Goal: Find specific page/section: Find specific page/section

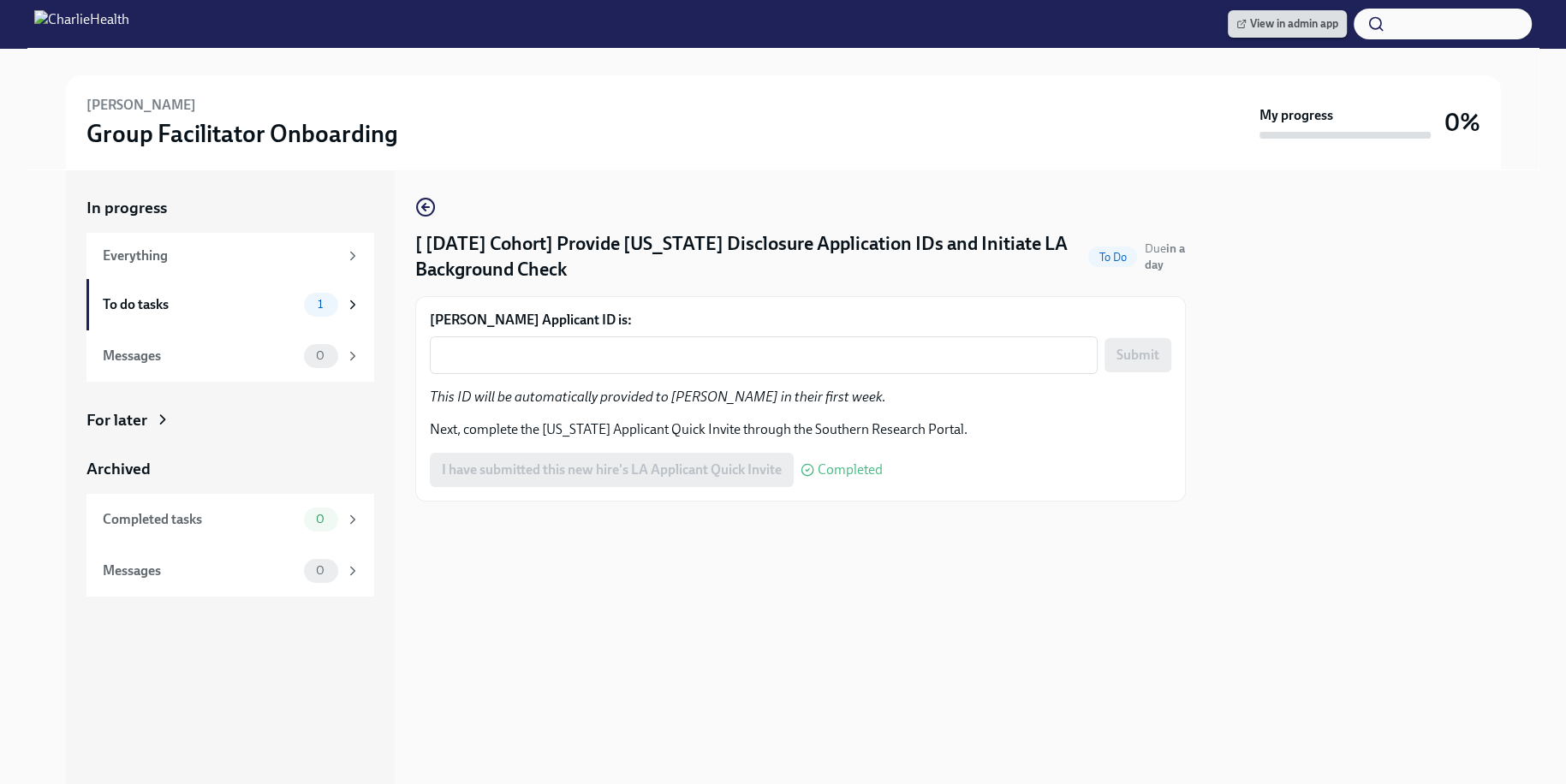
click at [1331, 16] on span "View in admin app" at bounding box center [1286, 24] width 102 height 17
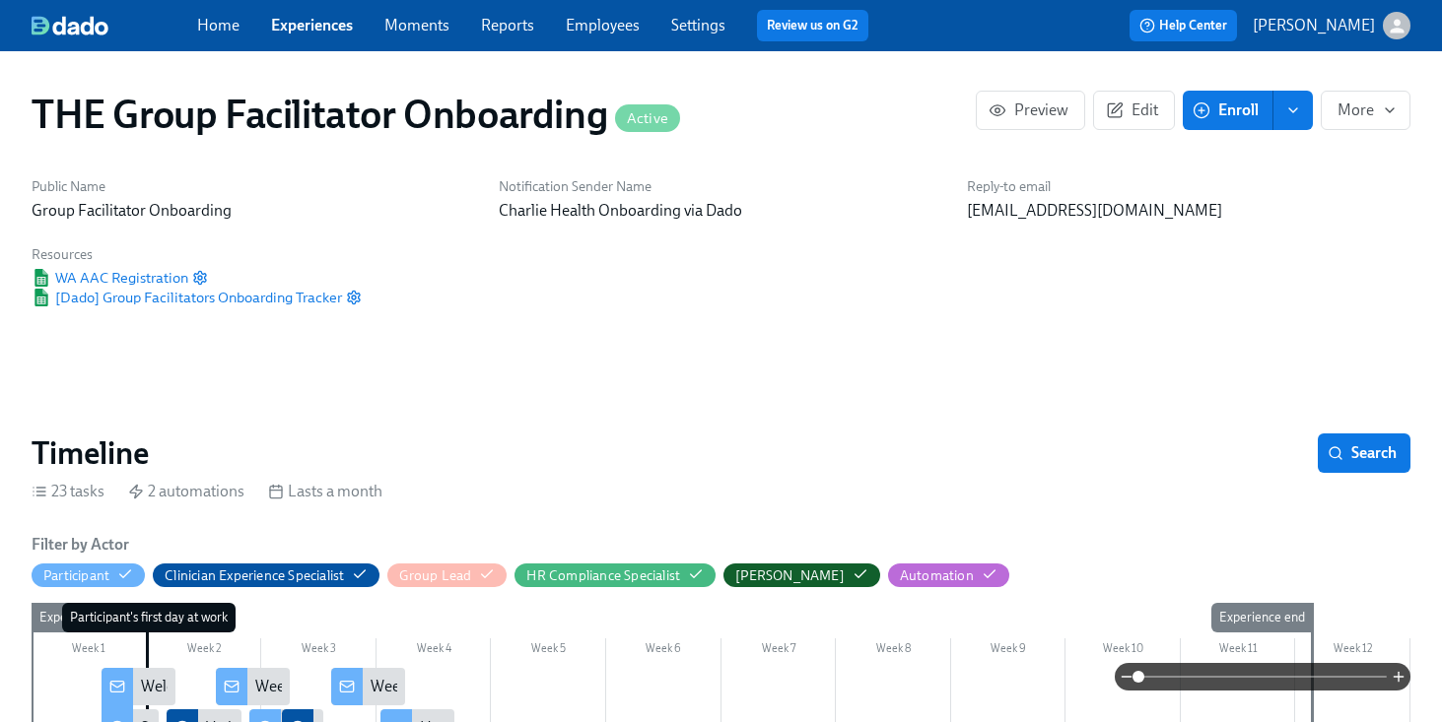
click at [569, 32] on link "Employees" at bounding box center [603, 25] width 74 height 19
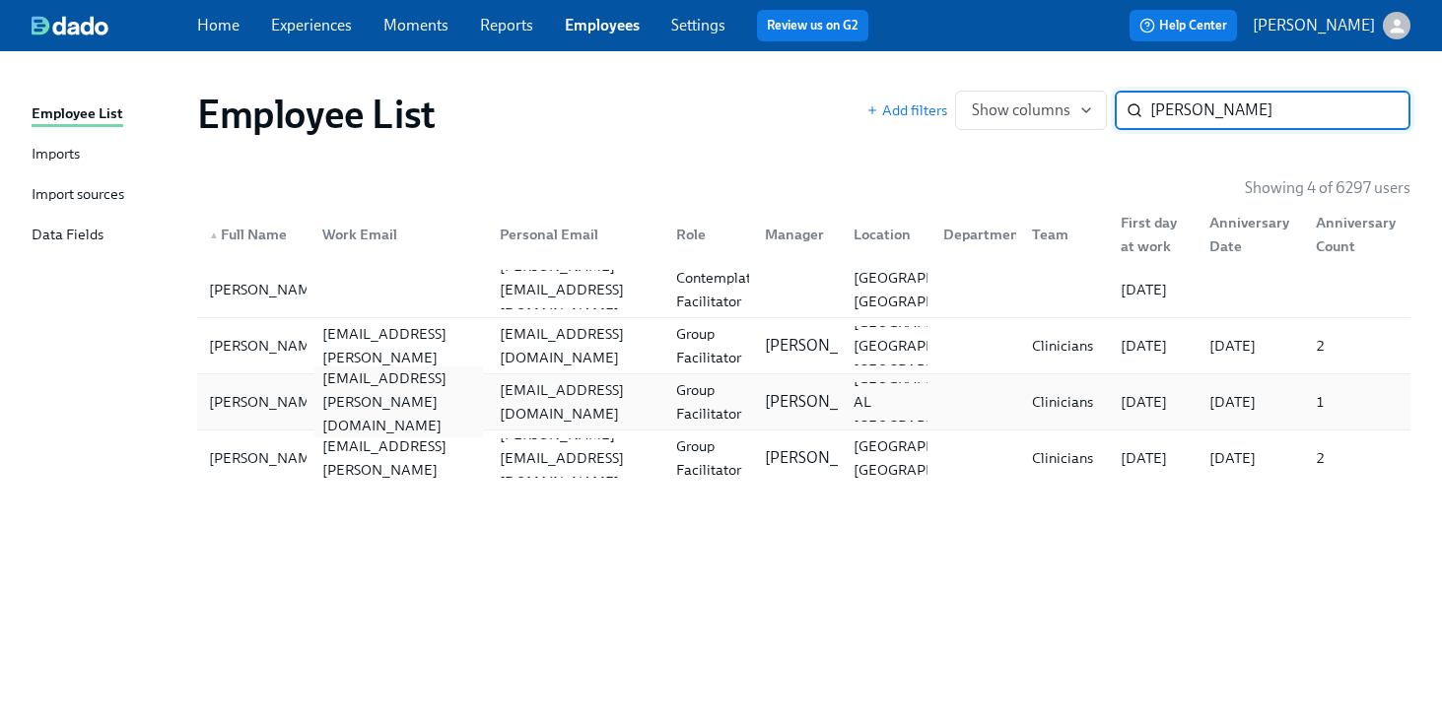
type input "[PERSON_NAME]"
click at [345, 385] on div "[EMAIL_ADDRESS][PERSON_NAME][DOMAIN_NAME]" at bounding box center [395, 401] width 176 height 39
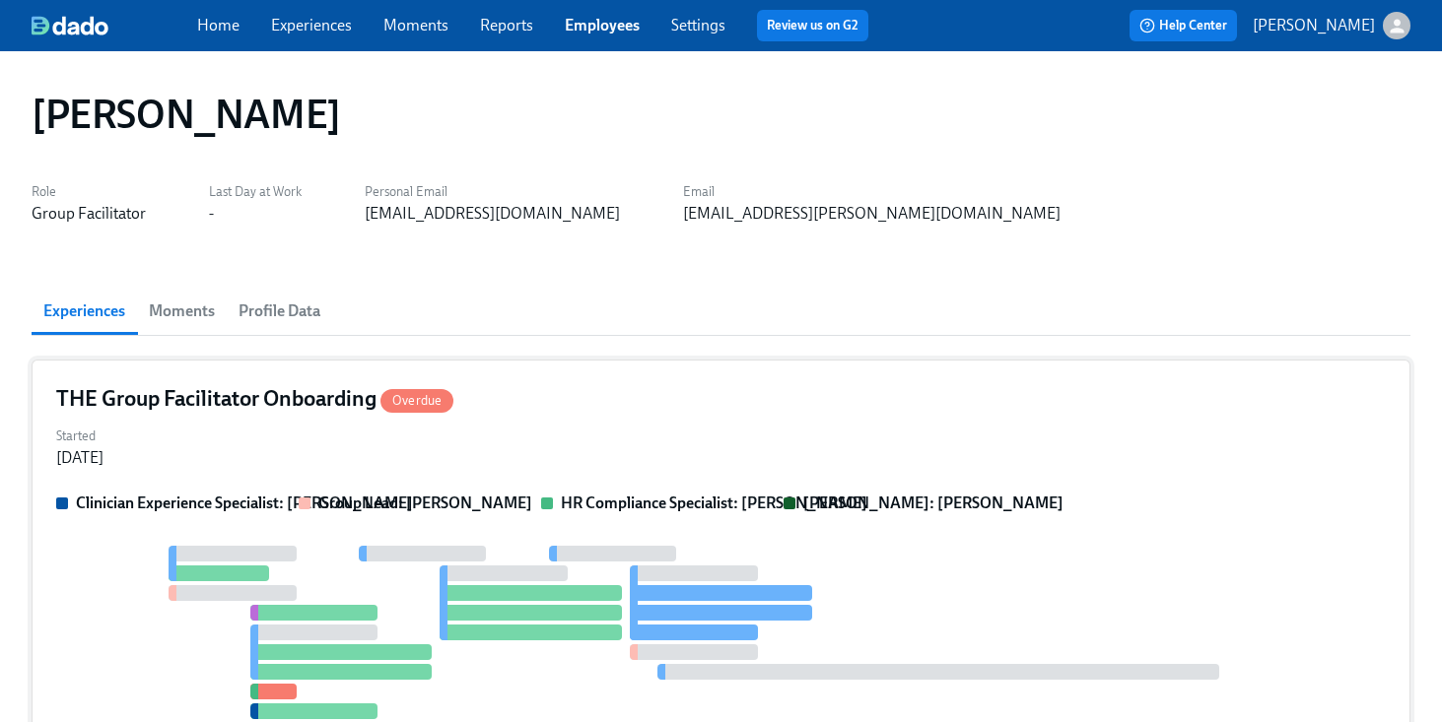
click at [718, 501] on strong "HR Compliance Specialist: [PERSON_NAME]" at bounding box center [714, 503] width 307 height 19
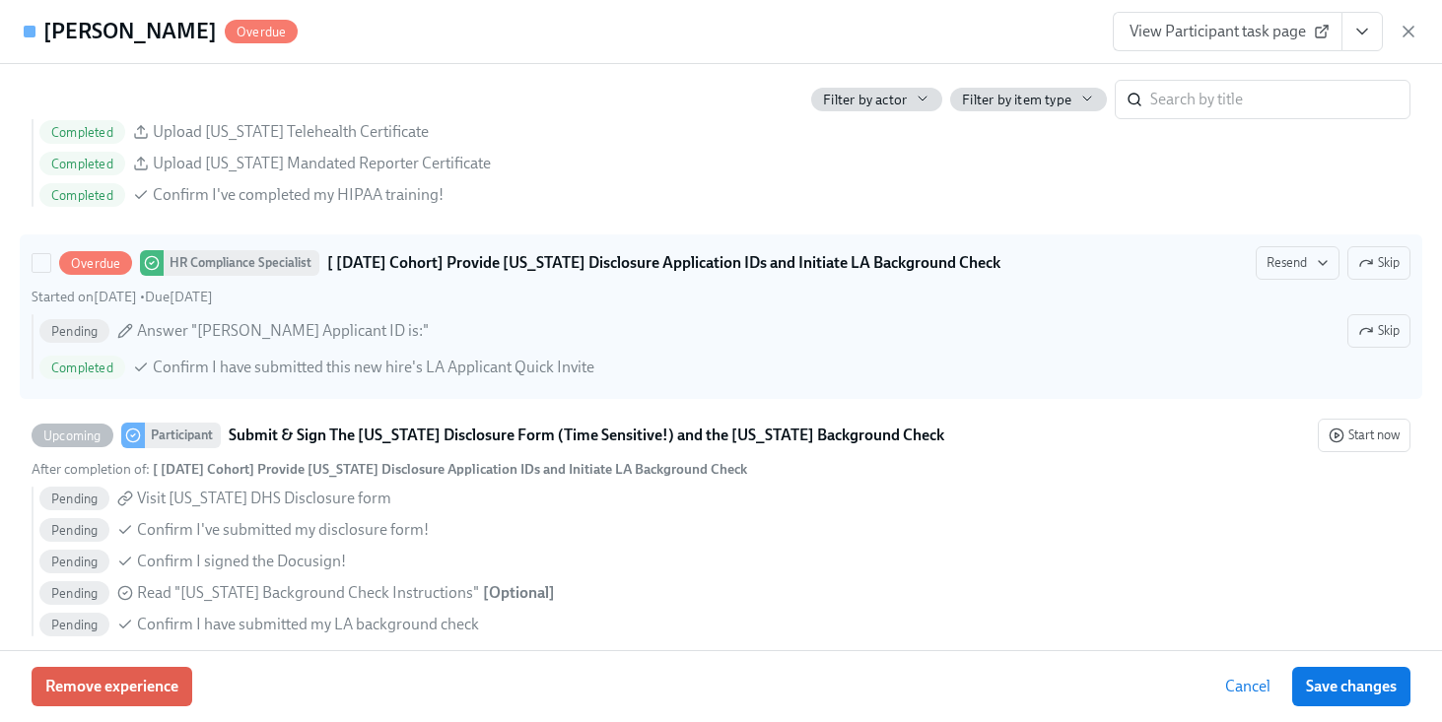
scroll to position [1766, 0]
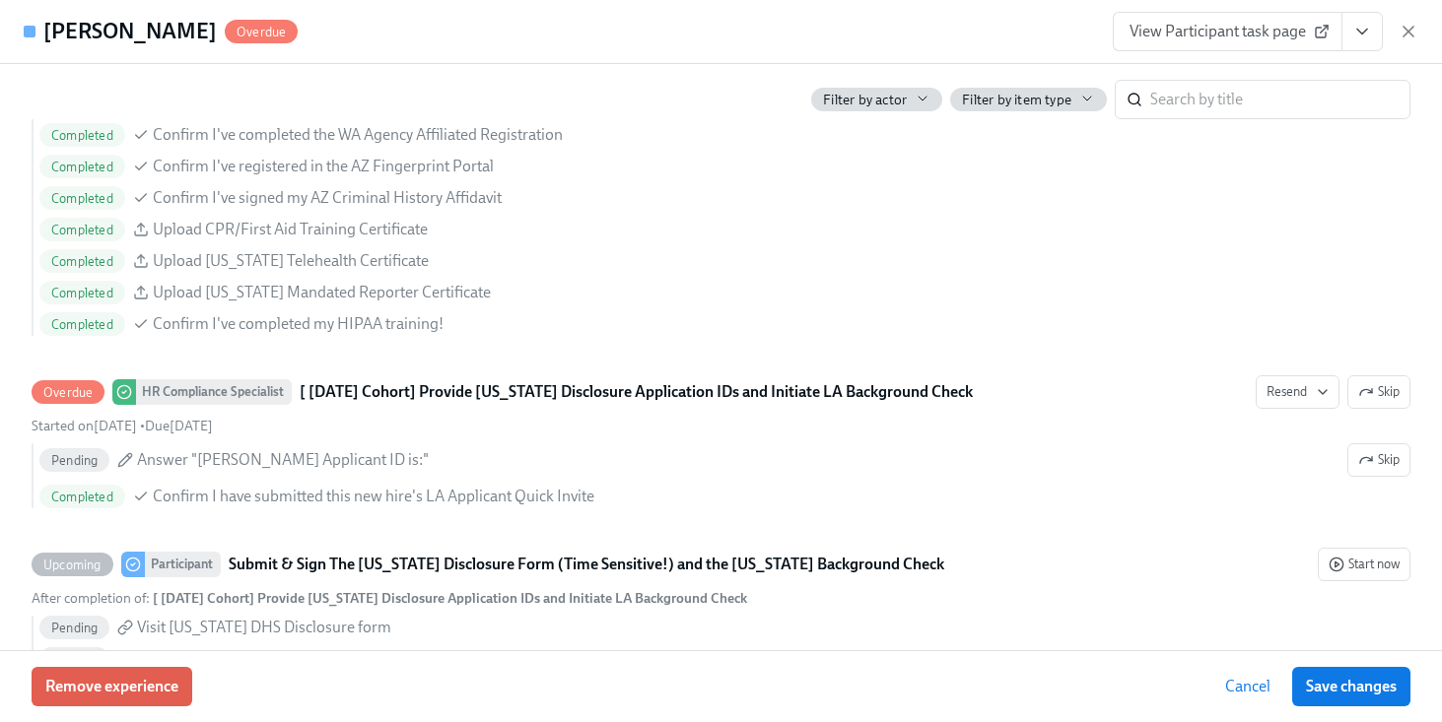
click at [785, 39] on div "Nakaira Briggs Overdue View Participant task page" at bounding box center [721, 32] width 1442 height 64
